Goal: Task Accomplishment & Management: Manage account settings

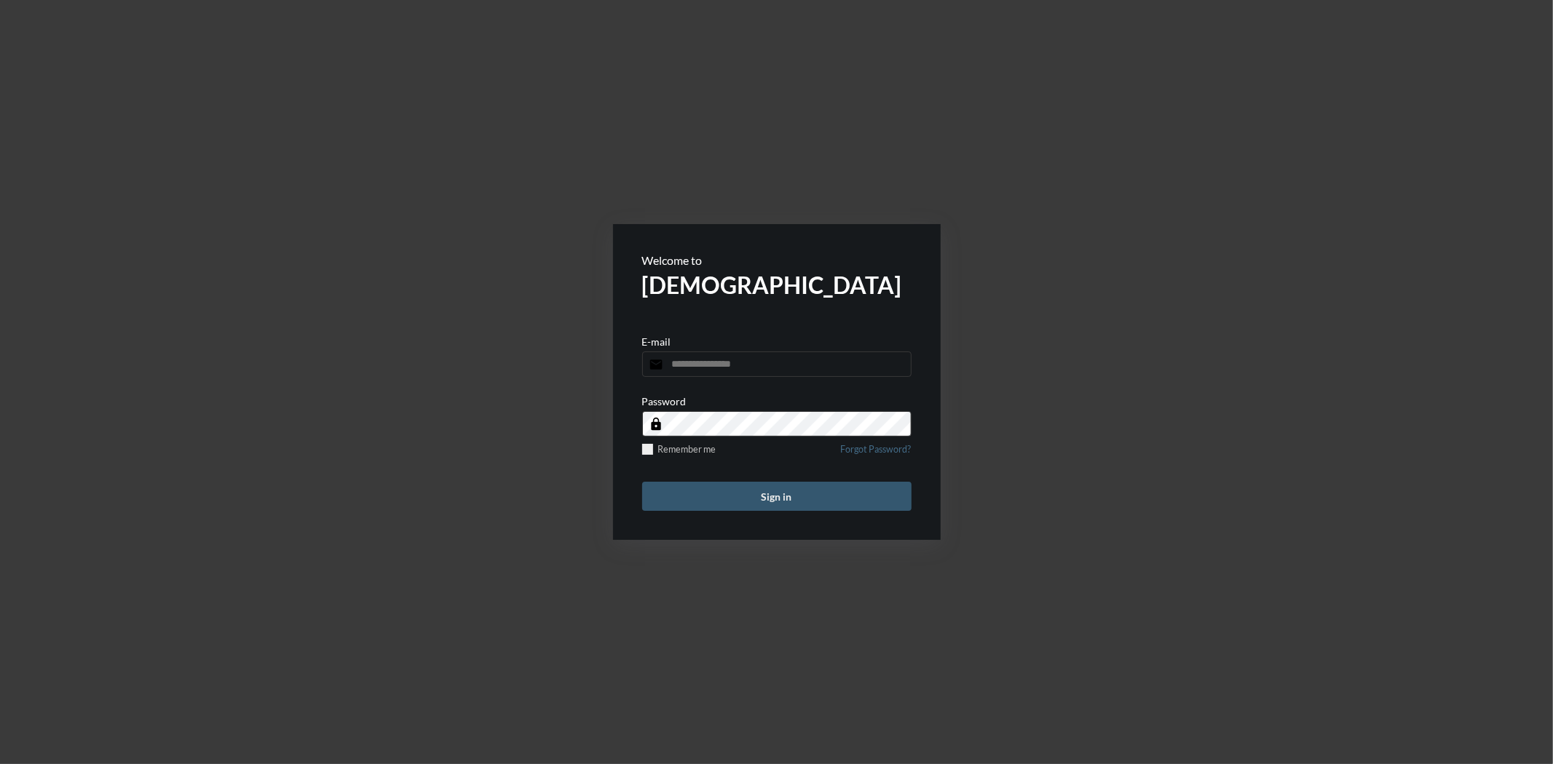
type input "**********"
click at [831, 494] on button "Sign in" at bounding box center [776, 496] width 269 height 29
